Goal: Task Accomplishment & Management: Manage account settings

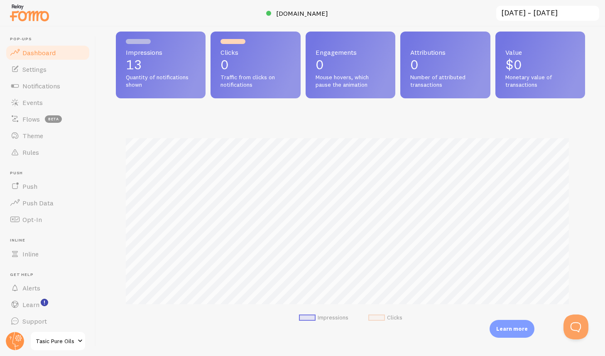
scroll to position [10, 0]
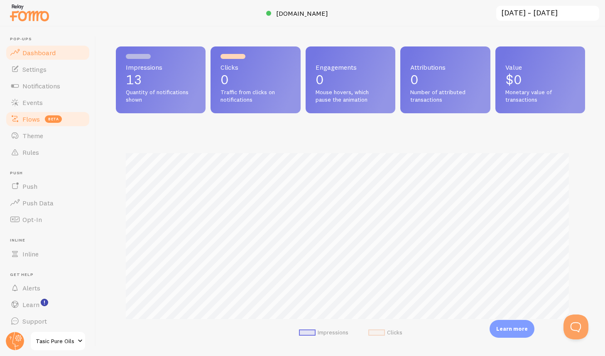
click at [37, 117] on span "Flows" at bounding box center [30, 119] width 17 height 8
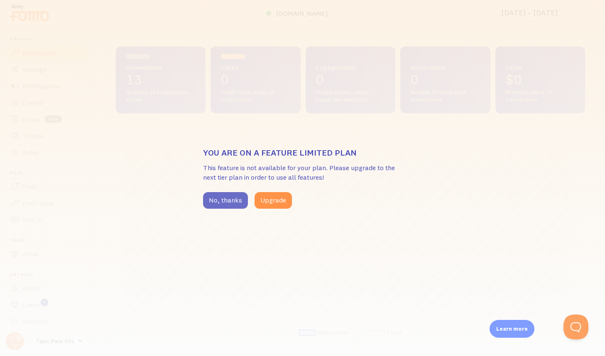
click at [233, 202] on button "No, thanks" at bounding box center [225, 200] width 45 height 17
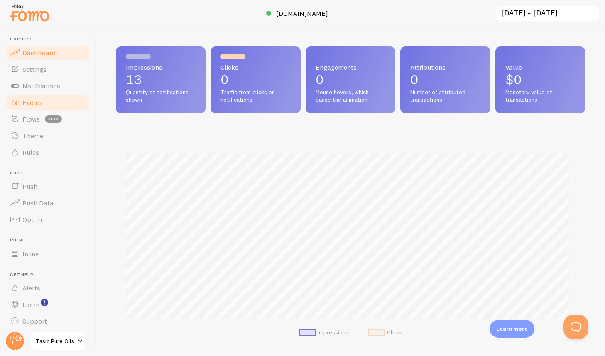
click at [39, 103] on span "Events" at bounding box center [32, 102] width 20 height 8
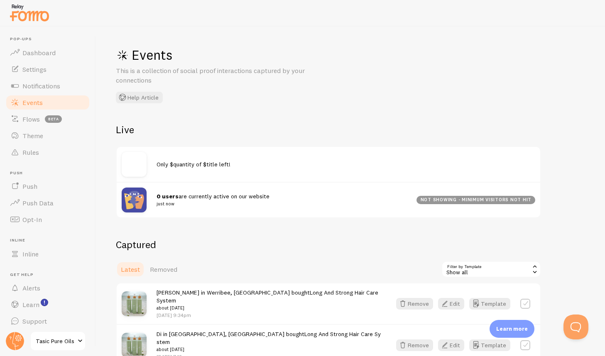
click at [198, 163] on span "Only $quantity of $title left!" at bounding box center [194, 164] width 74 height 7
click at [56, 86] on span "Notifications" at bounding box center [41, 86] width 38 height 8
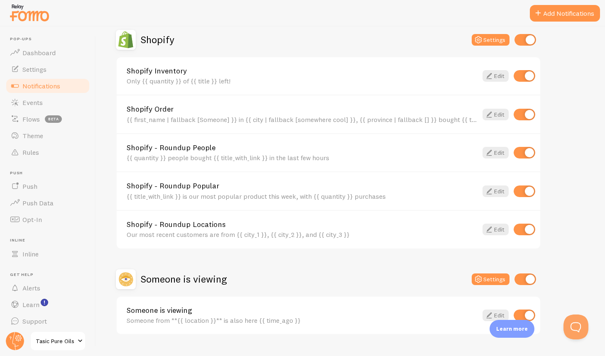
scroll to position [310, 0]
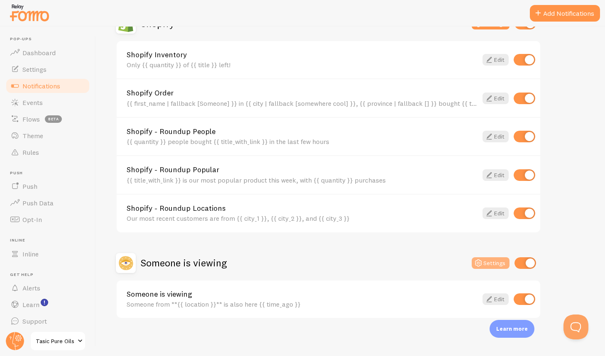
click at [481, 262] on icon at bounding box center [479, 263] width 10 height 10
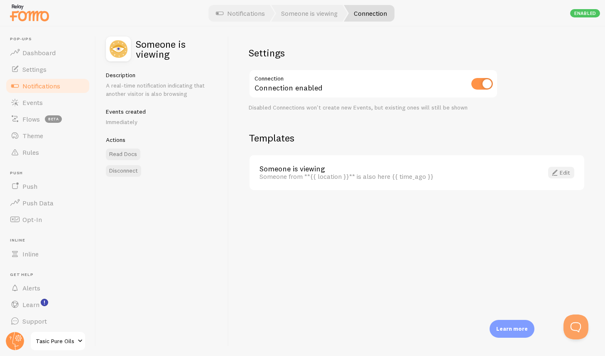
click at [561, 174] on link "Edit" at bounding box center [561, 173] width 26 height 12
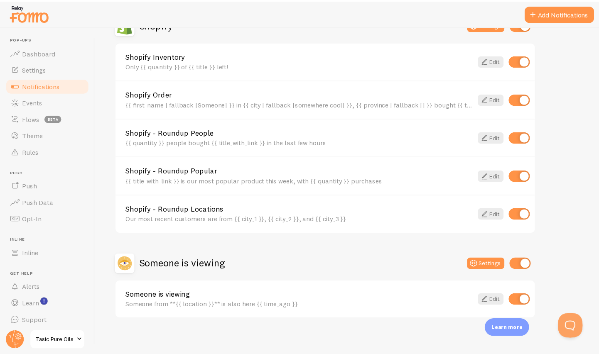
scroll to position [310, 0]
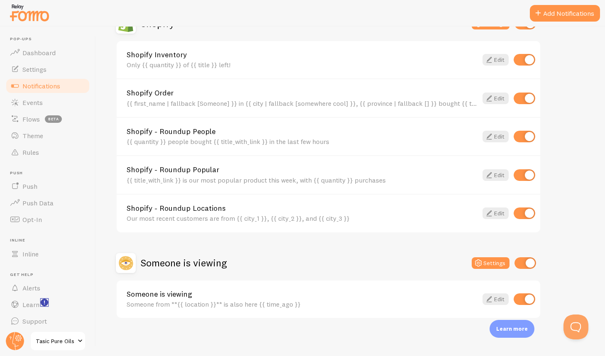
click at [42, 302] on rect "<p>Watch New Feature Tutorials!</p>" at bounding box center [44, 302] width 7 height 7
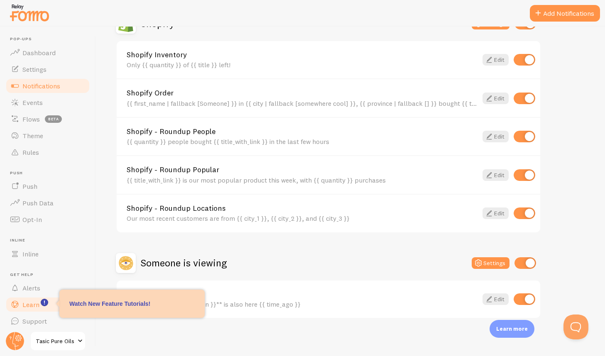
click at [29, 305] on span "Learn" at bounding box center [30, 305] width 17 height 8
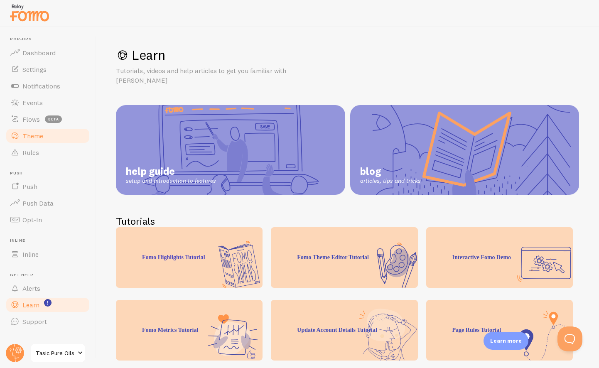
click at [42, 135] on span "Theme" at bounding box center [32, 136] width 21 height 8
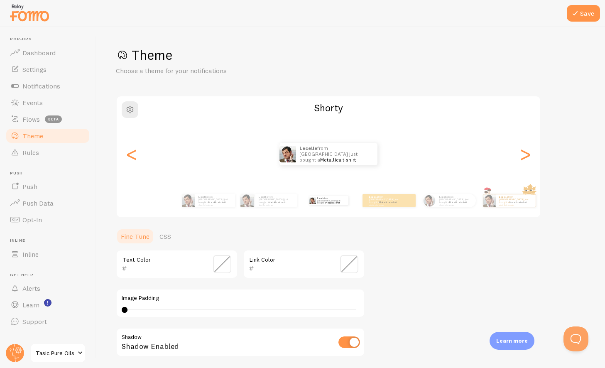
type input "0"
drag, startPoint x: 126, startPoint y: 308, endPoint x: 108, endPoint y: 307, distance: 17.9
click at [108, 307] on div "Save Theme Choose a theme for your notifications [PERSON_NAME] from [GEOGRAPHIC…" at bounding box center [350, 197] width 509 height 341
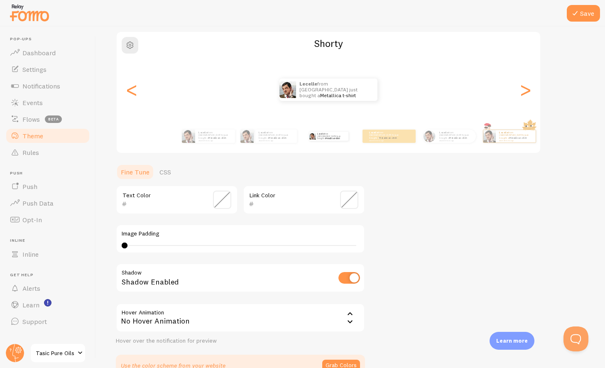
scroll to position [64, 0]
click at [349, 321] on icon at bounding box center [350, 321] width 5 height 3
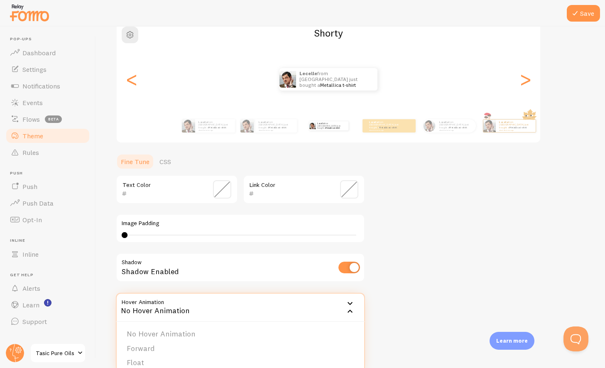
scroll to position [109, 0]
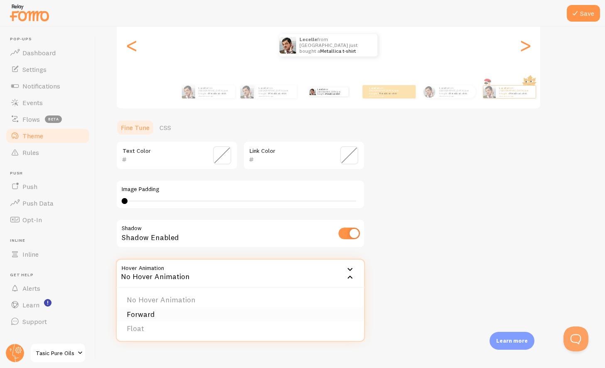
click at [162, 314] on li "Forward" at bounding box center [241, 314] width 248 height 15
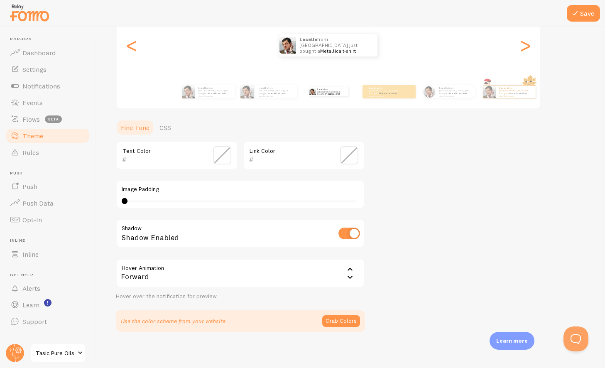
click at [349, 275] on icon at bounding box center [350, 277] width 10 height 10
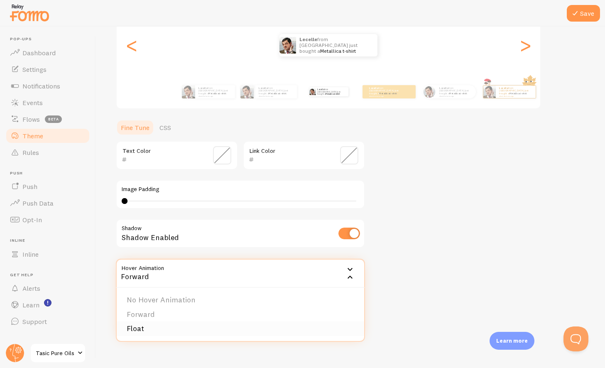
click at [169, 326] on li "Float" at bounding box center [241, 328] width 248 height 15
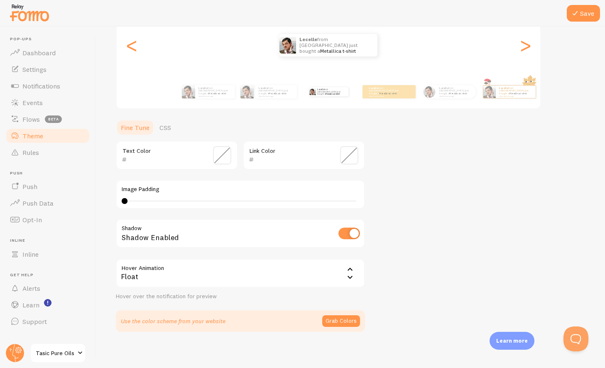
click at [349, 276] on icon at bounding box center [350, 277] width 5 height 3
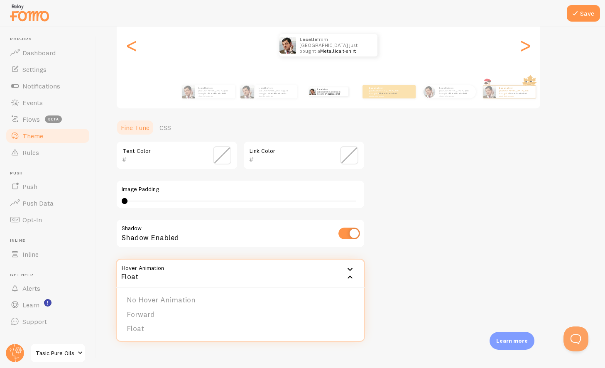
click at [193, 302] on li "No Hover Animation" at bounding box center [241, 300] width 248 height 15
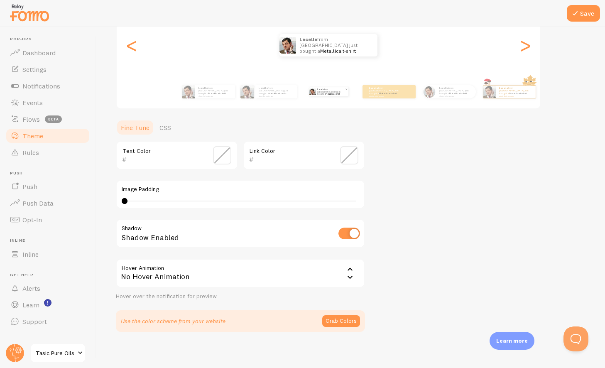
click at [329, 93] on link "Metallica t-shirt" at bounding box center [333, 94] width 14 height 2
click at [378, 91] on p "[PERSON_NAME] from [GEOGRAPHIC_DATA] just bought a Metallica t-shirt about 4 mi…" at bounding box center [385, 91] width 33 height 10
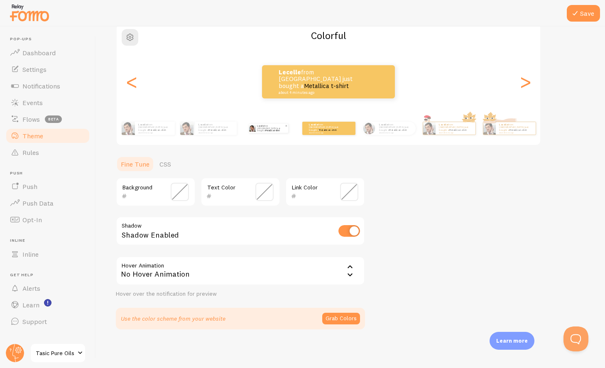
click at [272, 125] on p "[PERSON_NAME] from [GEOGRAPHIC_DATA] just bought a Metallica t-shirt about 4 mi…" at bounding box center [271, 128] width 28 height 9
click at [272, 130] on link "Metallica t-shirt" at bounding box center [272, 130] width 14 height 2
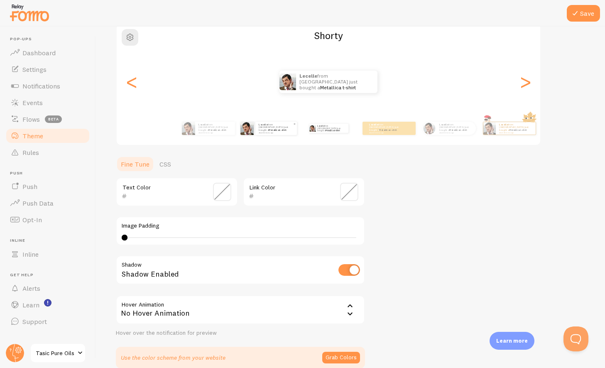
click at [263, 132] on small "about 4 minutes ago" at bounding box center [276, 133] width 34 height 2
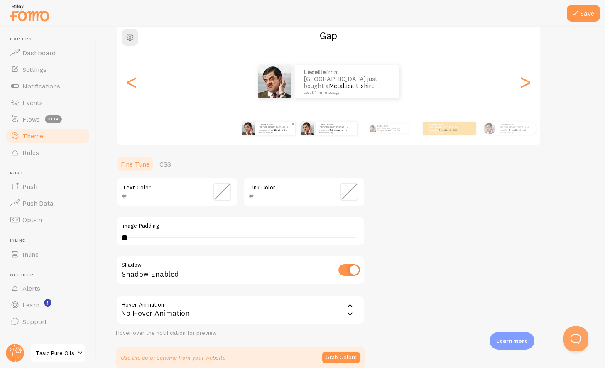
click at [264, 132] on small "about 4 minutes ago" at bounding box center [275, 133] width 32 height 2
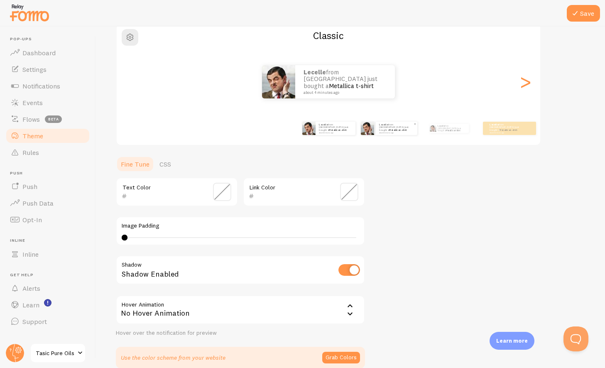
click at [385, 132] on small "about 4 minutes ago" at bounding box center [396, 133] width 34 height 2
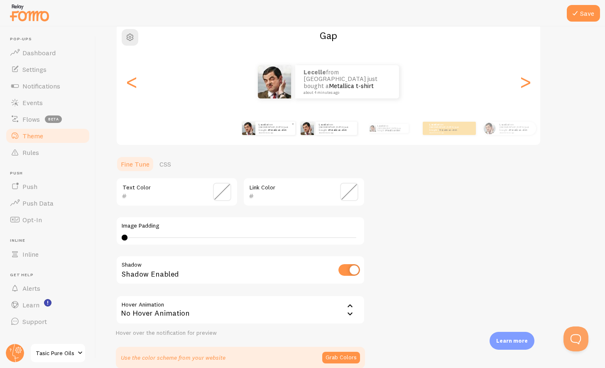
click at [276, 130] on p "[PERSON_NAME] from [GEOGRAPHIC_DATA] just bought a Metallica t-shirt about 4 mi…" at bounding box center [275, 128] width 33 height 10
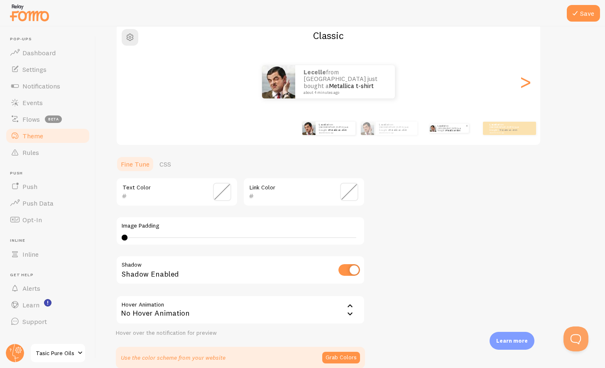
click at [448, 130] on p "[PERSON_NAME] from [GEOGRAPHIC_DATA] just bought a Metallica t-shirt about 4 mi…" at bounding box center [452, 128] width 28 height 9
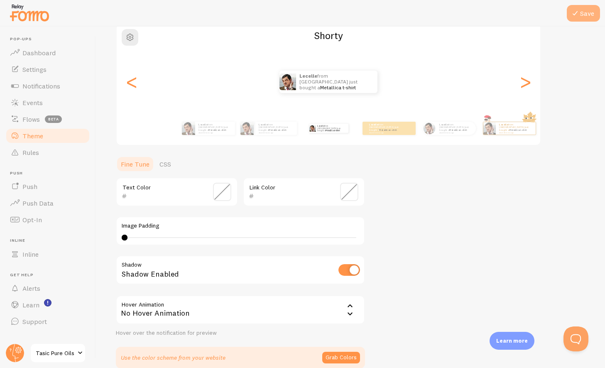
click at [574, 19] on button "Save" at bounding box center [583, 13] width 33 height 17
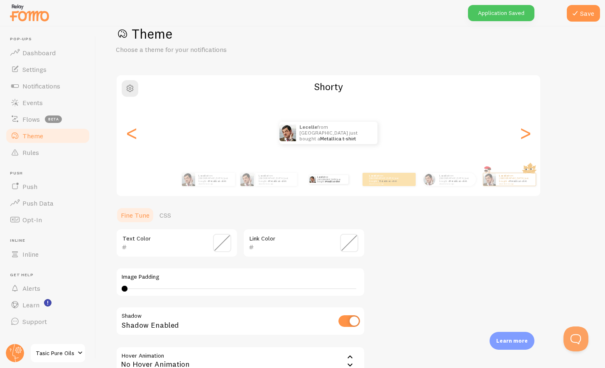
scroll to position [4, 0]
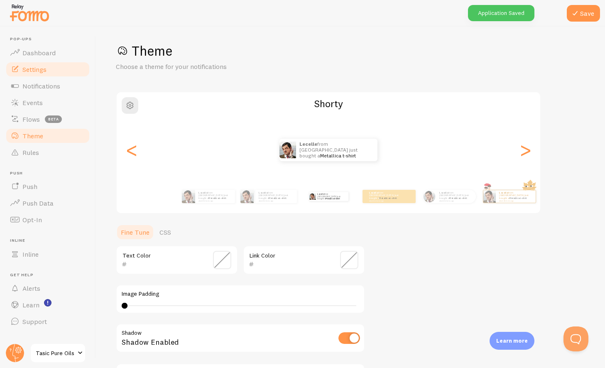
click at [34, 73] on span "Settings" at bounding box center [34, 69] width 24 height 8
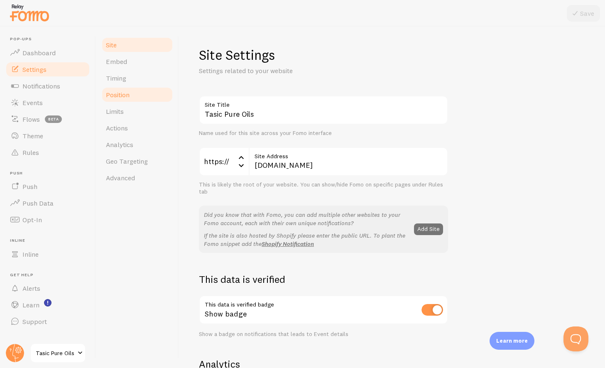
click at [112, 97] on span "Position" at bounding box center [118, 95] width 24 height 8
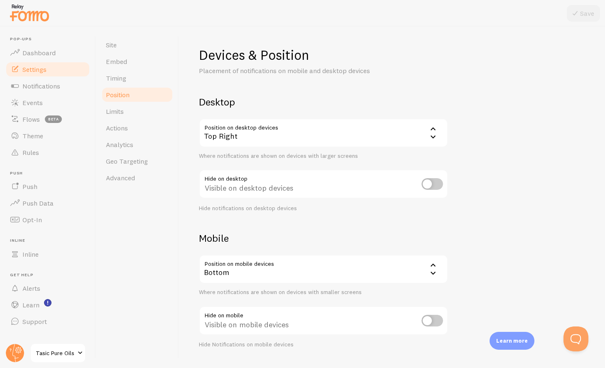
click at [433, 137] on icon at bounding box center [433, 136] width 5 height 3
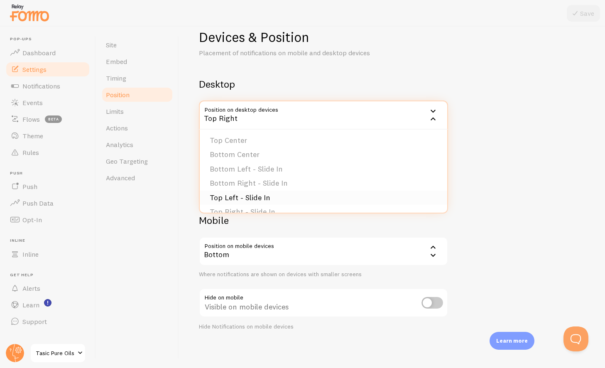
scroll to position [46, 0]
click at [289, 176] on li "Bottom Left - Slide In" at bounding box center [324, 182] width 248 height 15
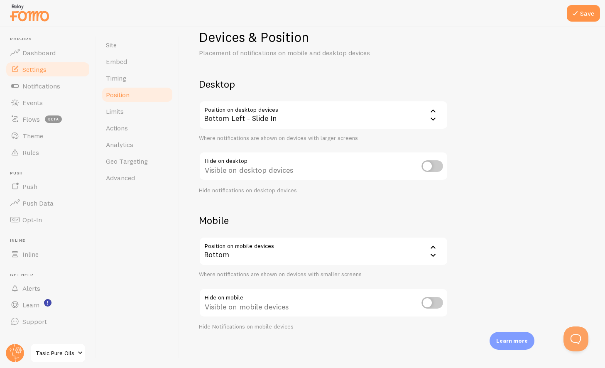
click at [438, 169] on input "checkbox" at bounding box center [433, 166] width 22 height 12
click at [423, 168] on input "checkbox" at bounding box center [433, 166] width 22 height 12
checkbox input "false"
click at [129, 128] on link "Actions" at bounding box center [137, 128] width 73 height 17
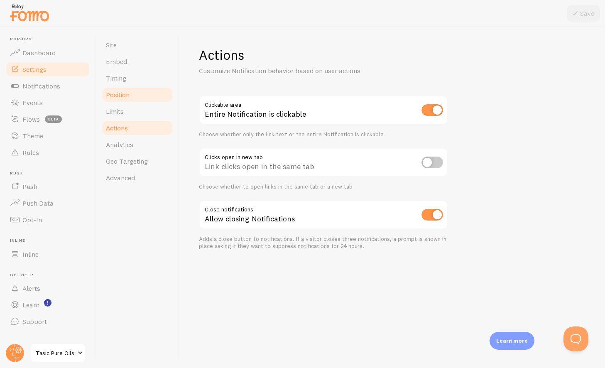
click at [132, 95] on link "Position" at bounding box center [137, 94] width 73 height 17
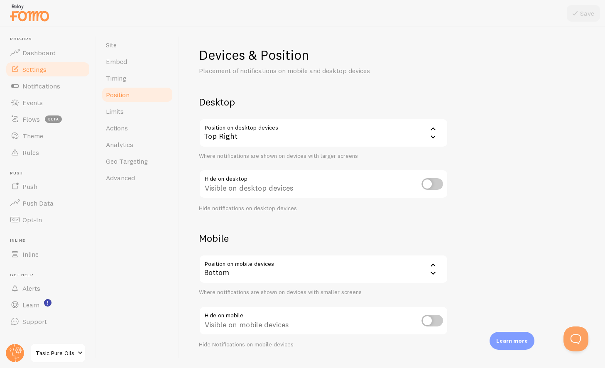
click at [431, 272] on icon at bounding box center [433, 273] width 10 height 10
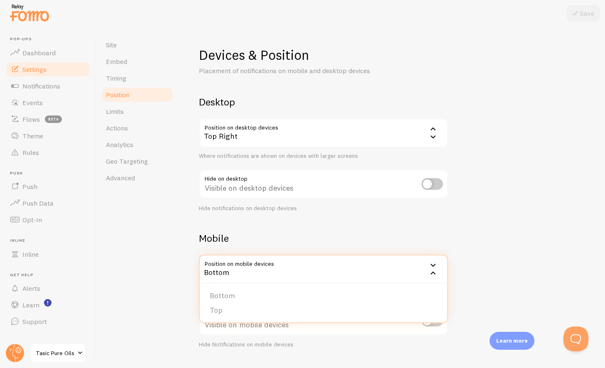
click at [503, 260] on div "Devices & Position Placement of notifications on mobile and desktop devices Des…" at bounding box center [392, 198] width 386 height 302
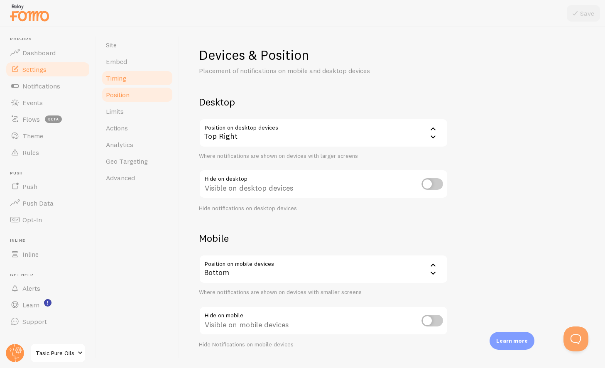
click at [122, 77] on span "Timing" at bounding box center [116, 78] width 20 height 8
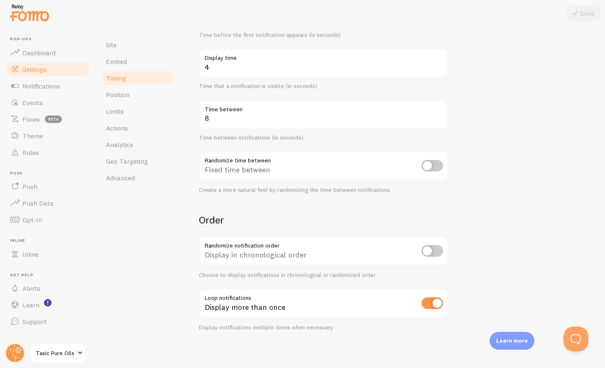
scroll to position [121, 0]
click at [122, 50] on link "Site" at bounding box center [137, 45] width 73 height 17
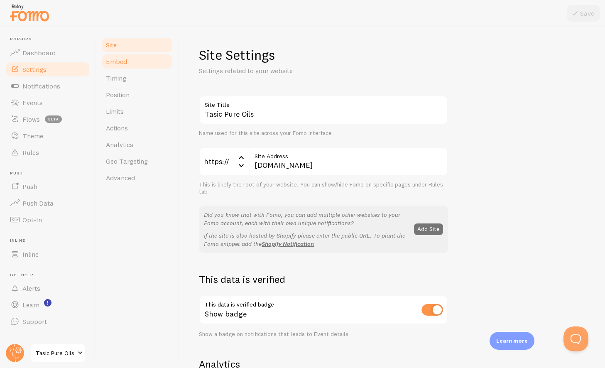
click at [123, 64] on span "Embed" at bounding box center [116, 61] width 21 height 8
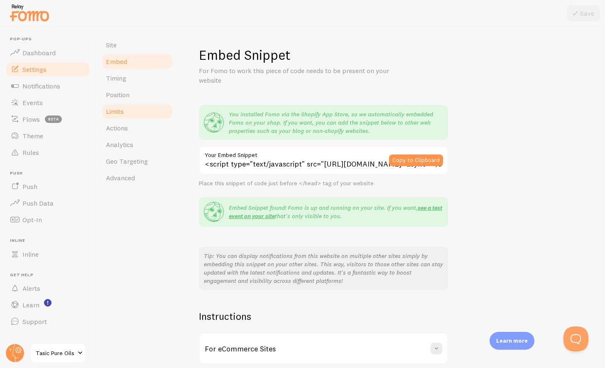
click at [113, 116] on link "Limits" at bounding box center [137, 111] width 73 height 17
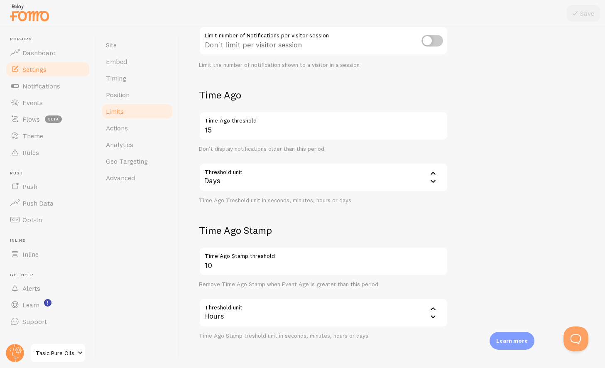
scroll to position [167, 0]
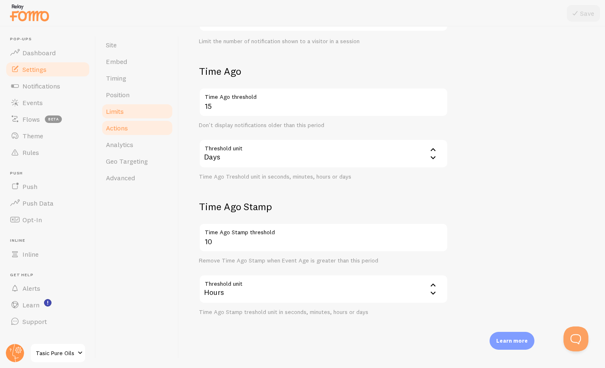
click at [122, 135] on link "Actions" at bounding box center [137, 128] width 73 height 17
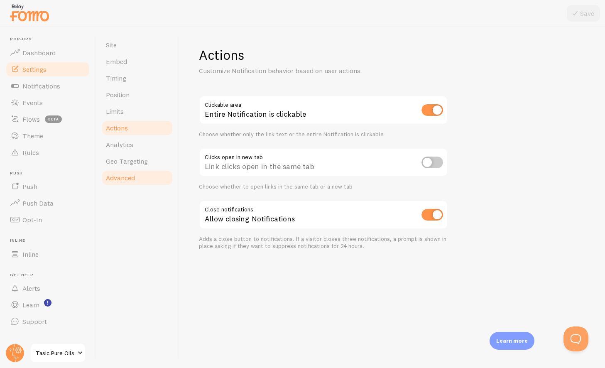
click at [121, 178] on span "Advanced" at bounding box center [120, 178] width 29 height 8
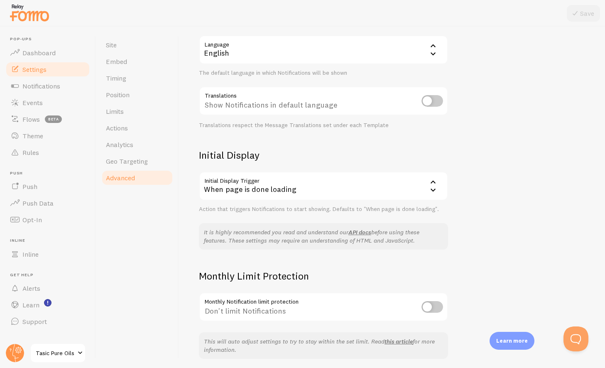
scroll to position [110, 0]
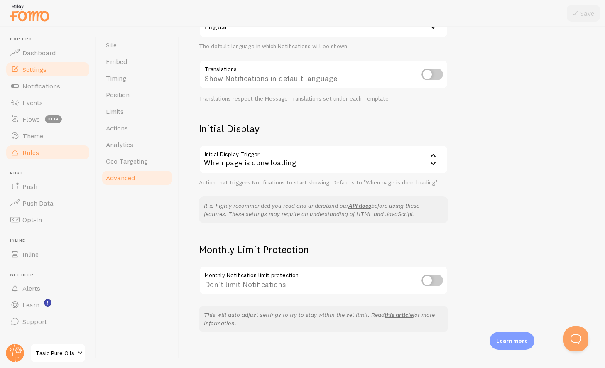
click at [23, 151] on span "Rules" at bounding box center [30, 152] width 17 height 8
